Goal: Register for event/course

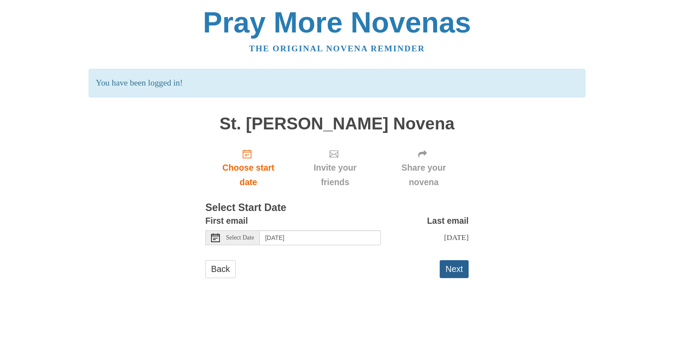
click at [444, 268] on button "Next" at bounding box center [454, 269] width 29 height 18
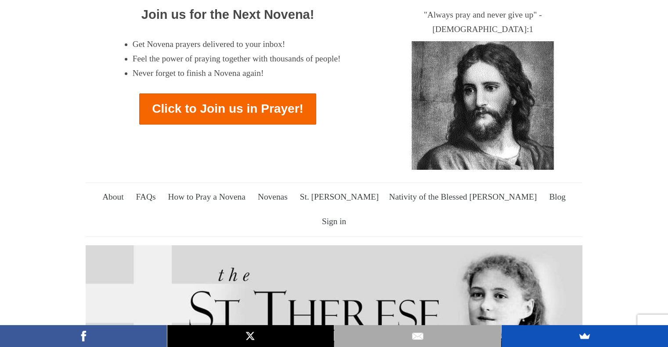
scroll to position [176, 0]
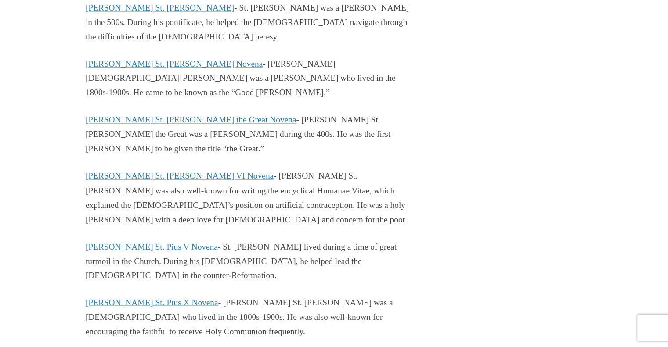
scroll to position [11429, 0]
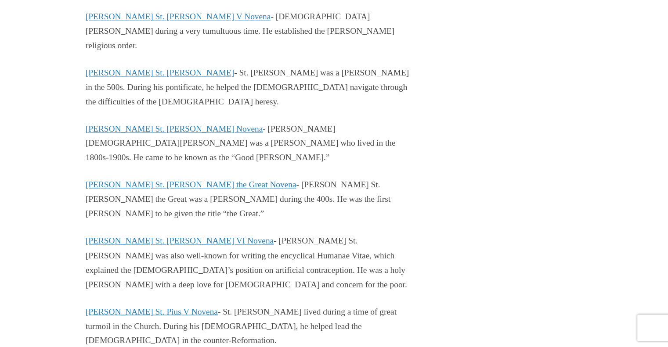
drag, startPoint x: 442, startPoint y: 188, endPoint x: 396, endPoint y: 175, distance: 47.1
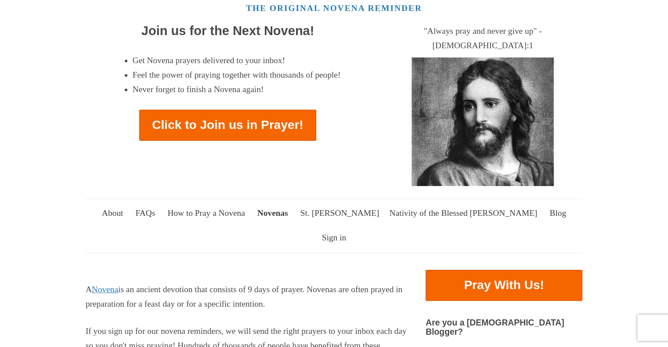
scroll to position [240, 0]
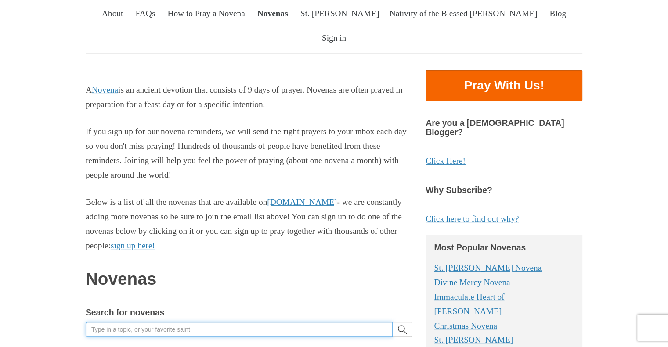
click at [215, 322] on input "Search for novenas" at bounding box center [239, 329] width 307 height 15
type input "padre pio"
click at [392, 322] on button "search" at bounding box center [402, 329] width 20 height 15
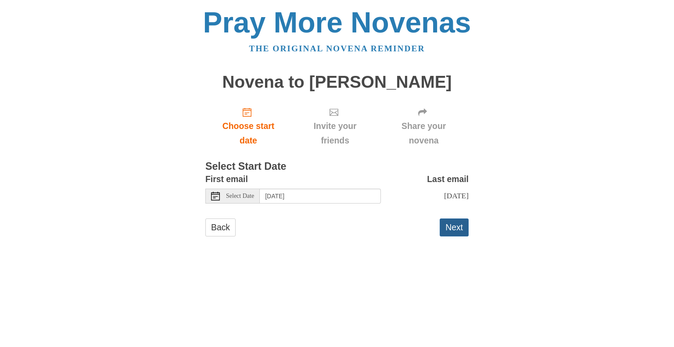
click at [452, 235] on button "Next" at bounding box center [454, 228] width 29 height 18
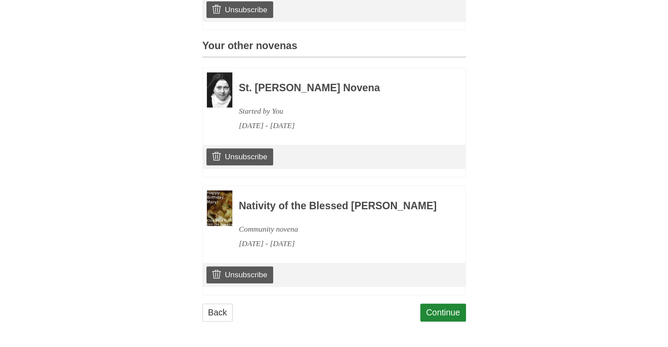
scroll to position [376, 0]
click at [446, 309] on link "Continue" at bounding box center [443, 313] width 46 height 18
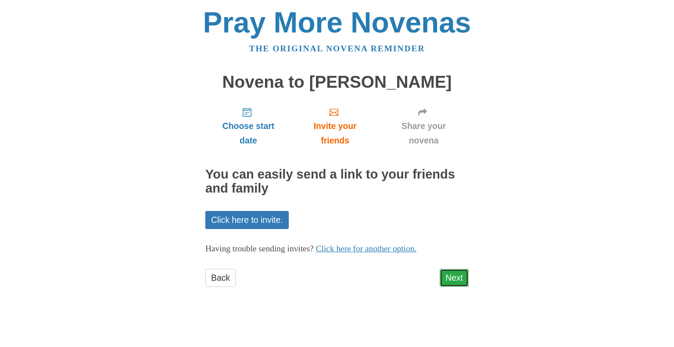
click at [456, 278] on link "Next" at bounding box center [454, 278] width 29 height 18
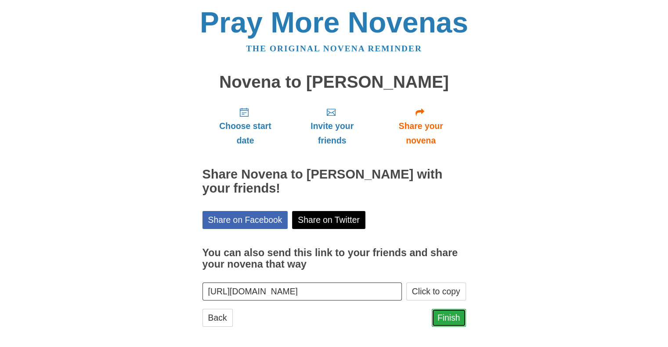
click at [451, 319] on link "Finish" at bounding box center [448, 318] width 34 height 18
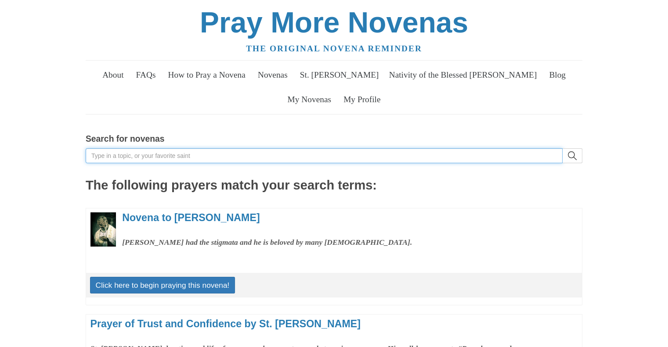
click at [115, 154] on input "Search for novenas" at bounding box center [324, 155] width 477 height 15
type input "anthony"
click at [562, 148] on button "search" at bounding box center [572, 155] width 20 height 15
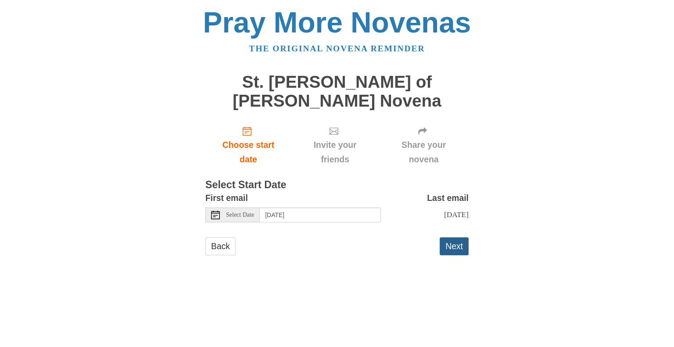
click at [447, 237] on button "Next" at bounding box center [454, 246] width 29 height 18
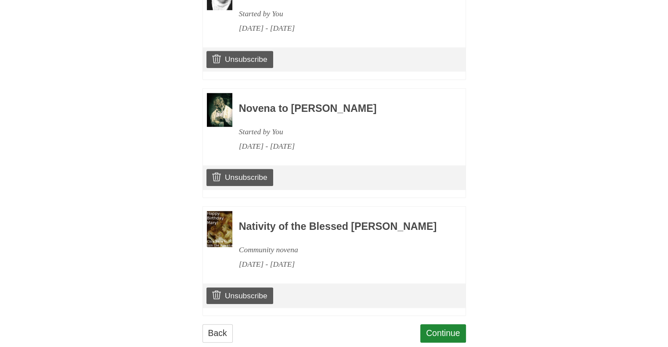
scroll to position [488, 0]
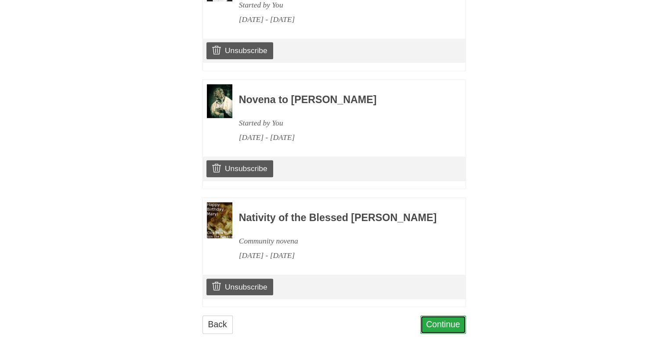
click at [448, 316] on link "Continue" at bounding box center [443, 325] width 46 height 18
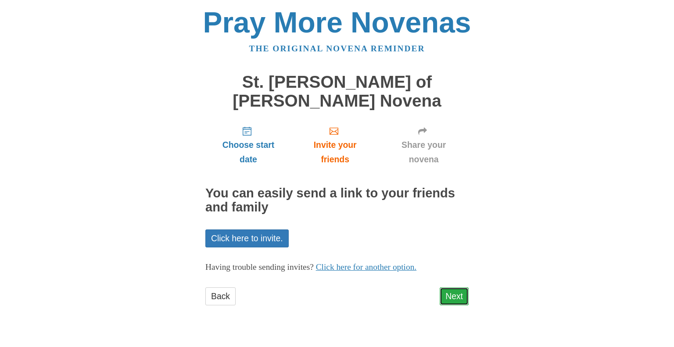
click at [455, 287] on link "Next" at bounding box center [454, 296] width 29 height 18
